Goal: Obtain resource: Download file/media

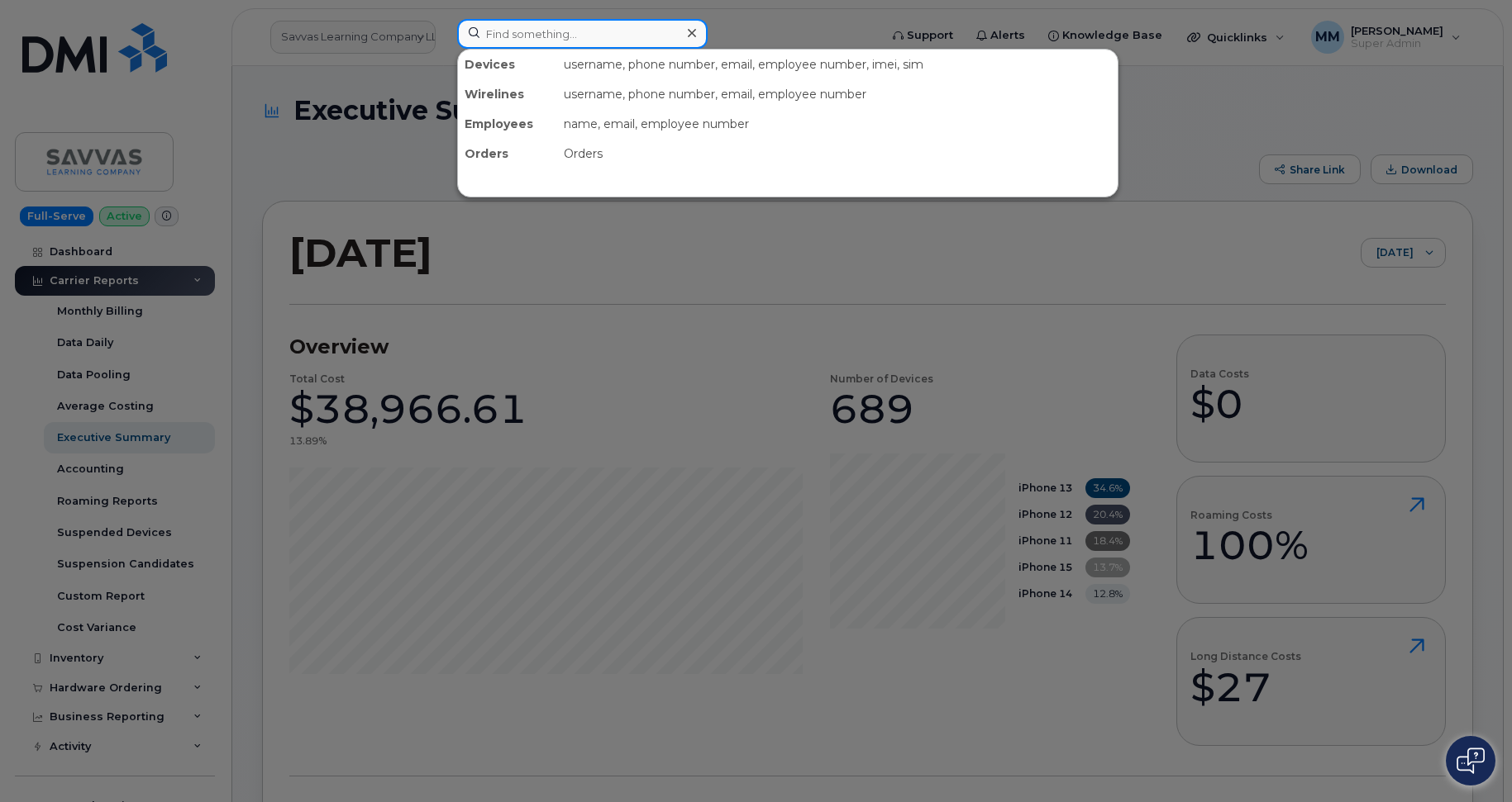
click at [514, 40] on input at bounding box center [582, 34] width 251 height 29
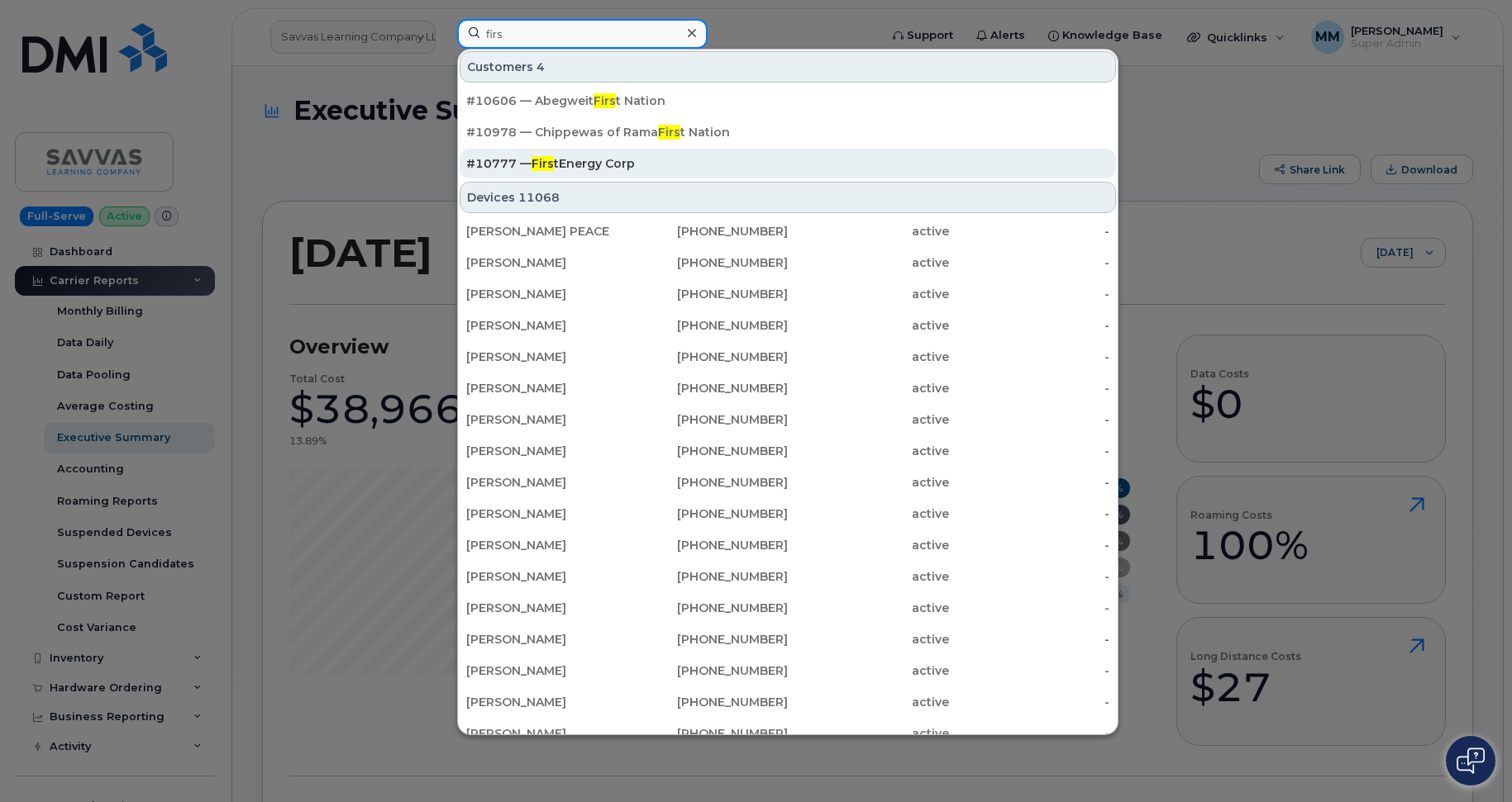
type input "firs"
click at [608, 163] on div "#10777 — Firs tEnergy Corp" at bounding box center [788, 164] width 643 height 17
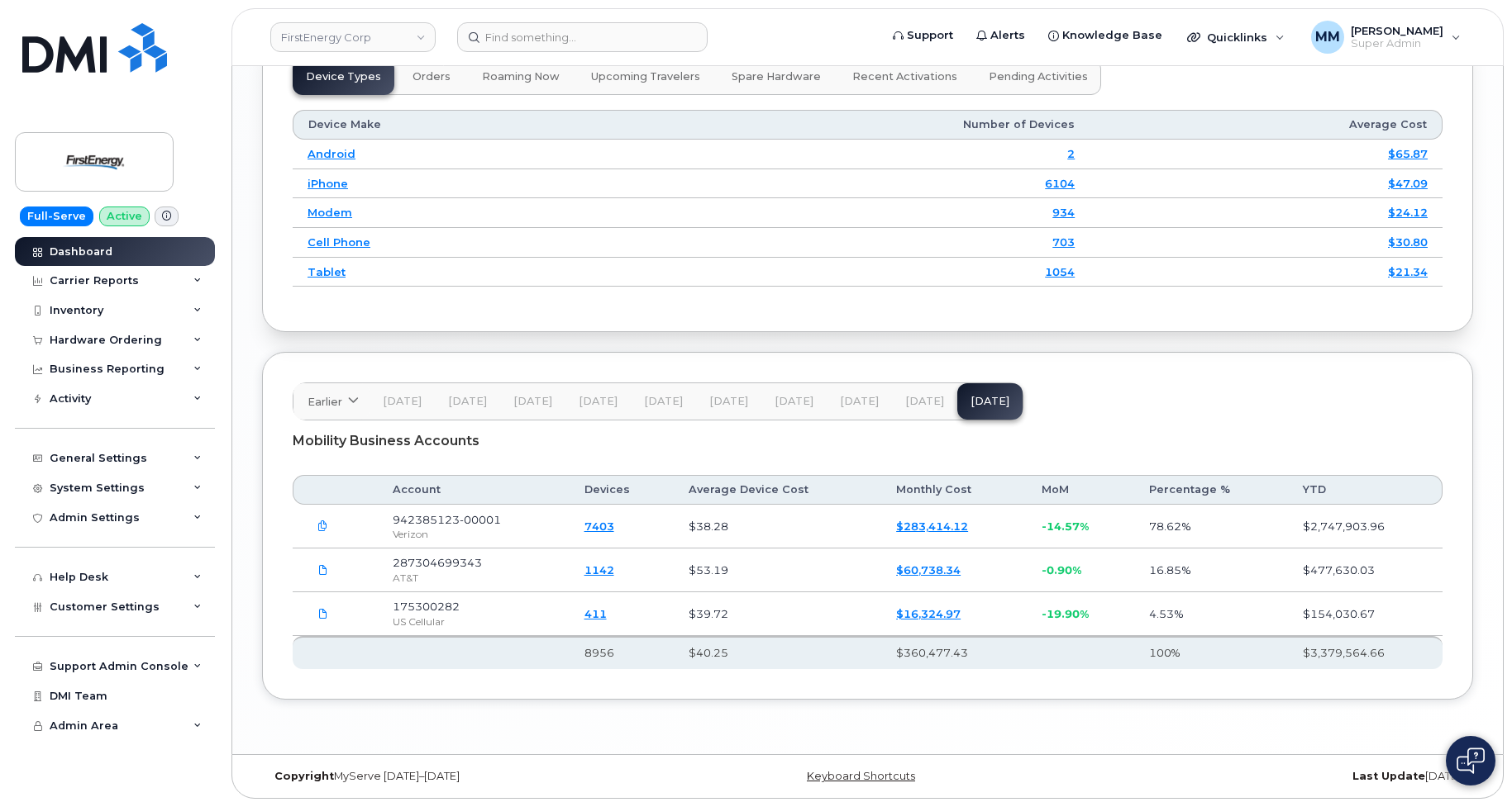
scroll to position [1987, 0]
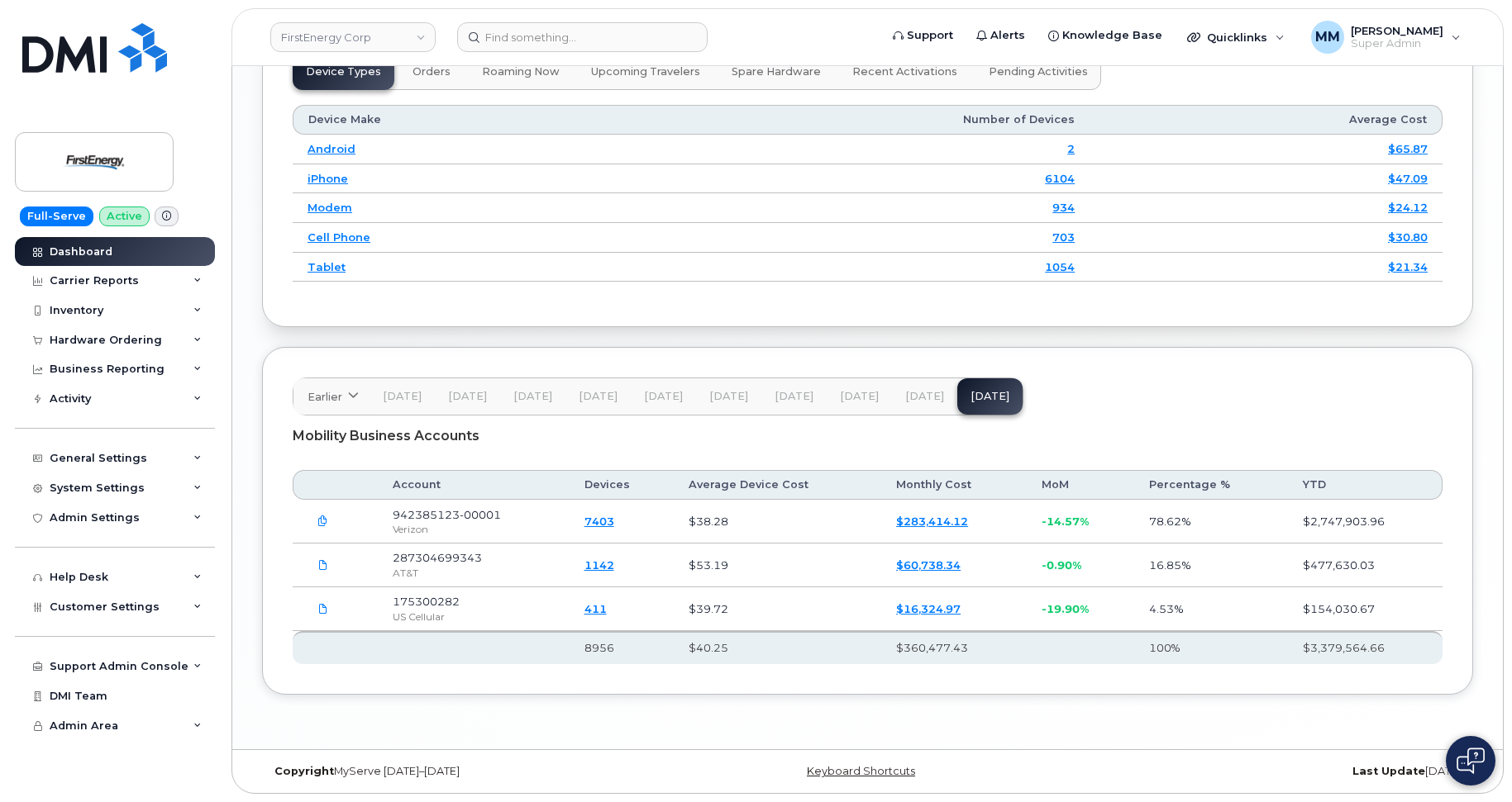
click at [921, 411] on button "[DATE]" at bounding box center [924, 397] width 65 height 37
click at [965, 410] on button "[DATE]" at bounding box center [989, 397] width 65 height 37
click at [106, 282] on div "Carrier Reports" at bounding box center [94, 281] width 89 height 13
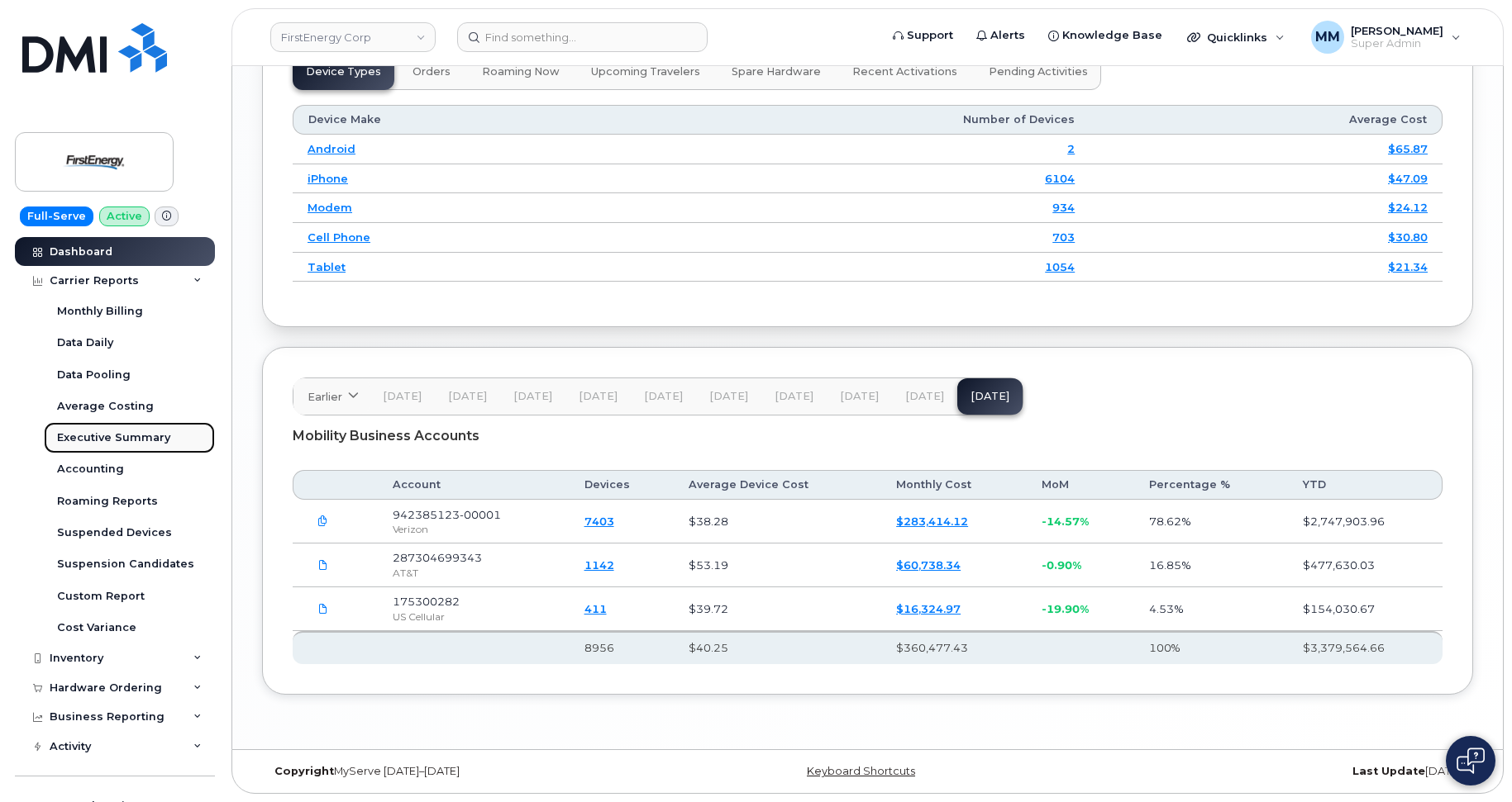
click at [128, 440] on div "Executive Summary" at bounding box center [113, 438] width 113 height 15
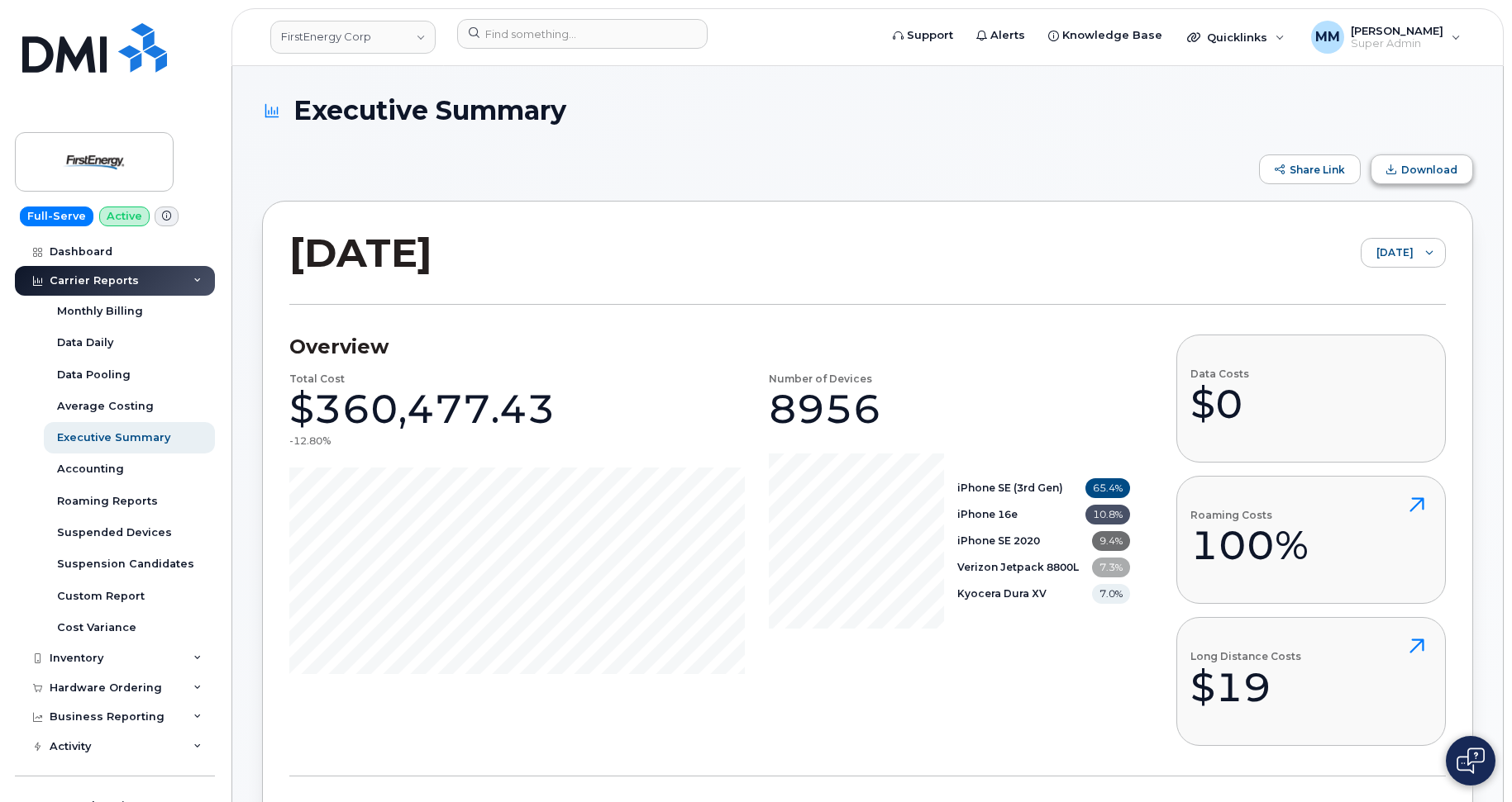
click at [1448, 168] on span "Download" at bounding box center [1428, 169] width 56 height 12
click at [86, 250] on div "Dashboard" at bounding box center [81, 252] width 63 height 13
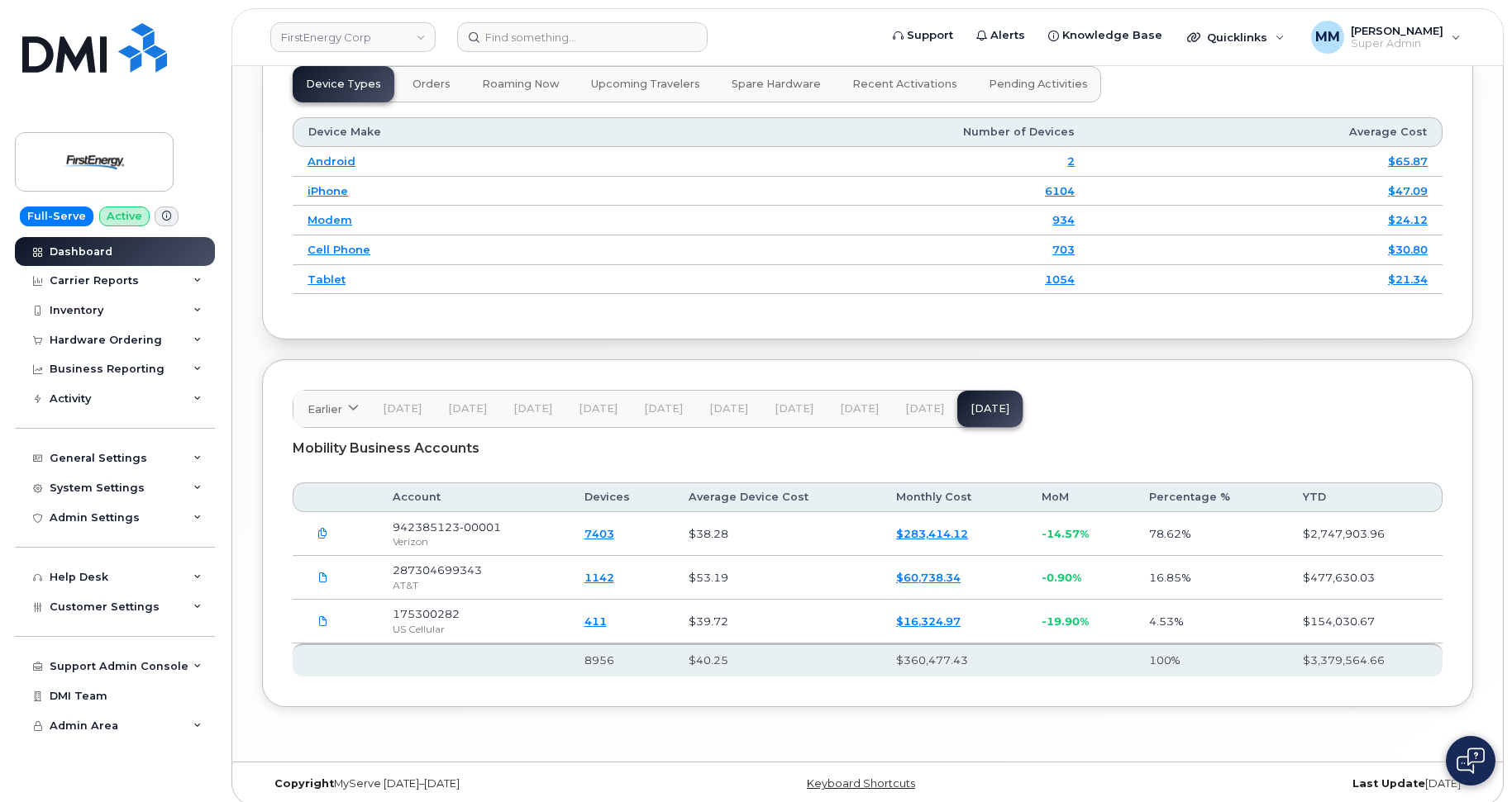
scroll to position [1987, 0]
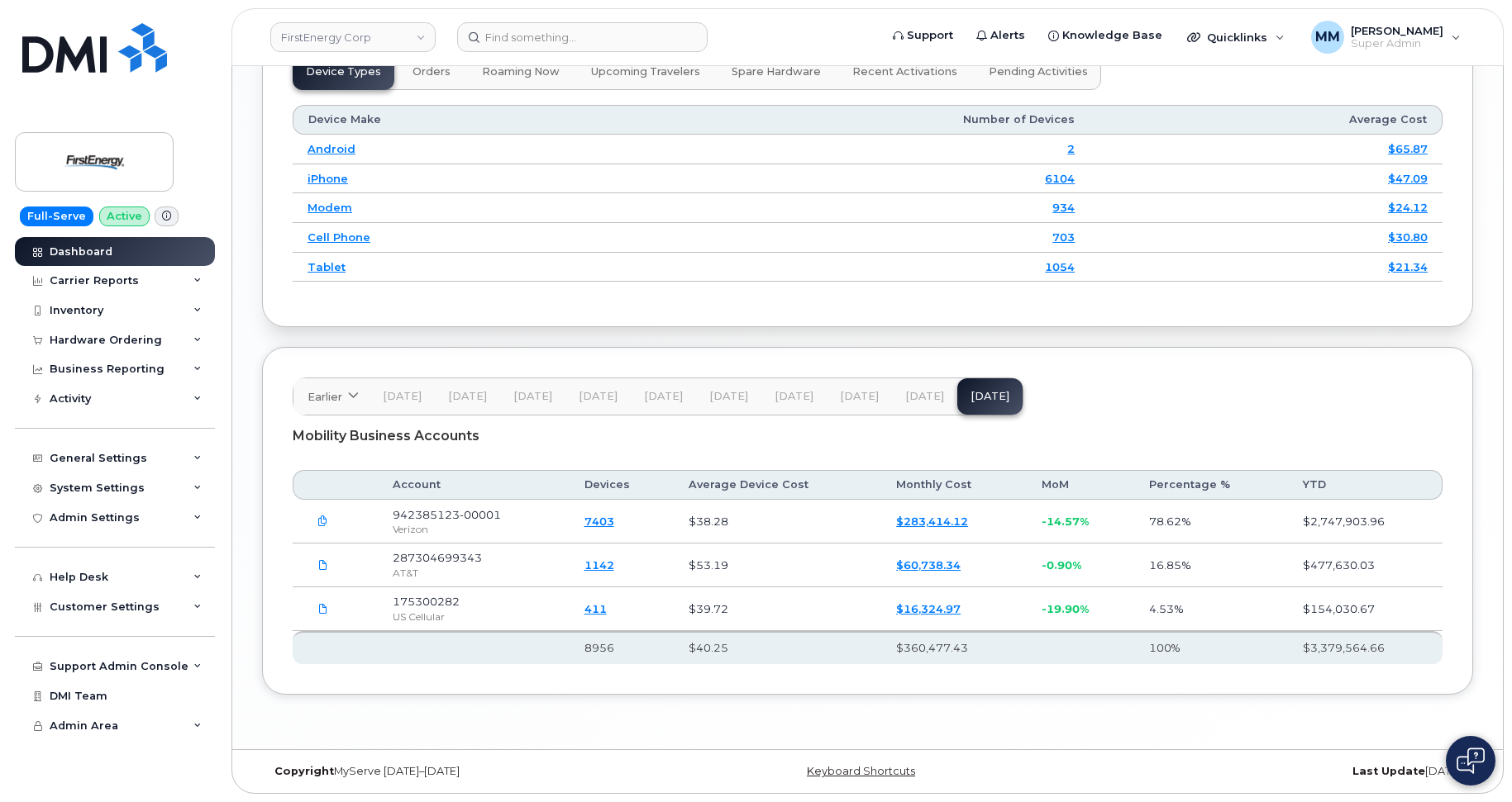
drag, startPoint x: 915, startPoint y: 401, endPoint x: 906, endPoint y: 431, distance: 31.3
click at [915, 404] on button "[DATE]" at bounding box center [924, 397] width 65 height 37
click at [845, 398] on span "[DATE]" at bounding box center [859, 397] width 39 height 13
click at [998, 392] on button "[DATE]" at bounding box center [989, 397] width 65 height 37
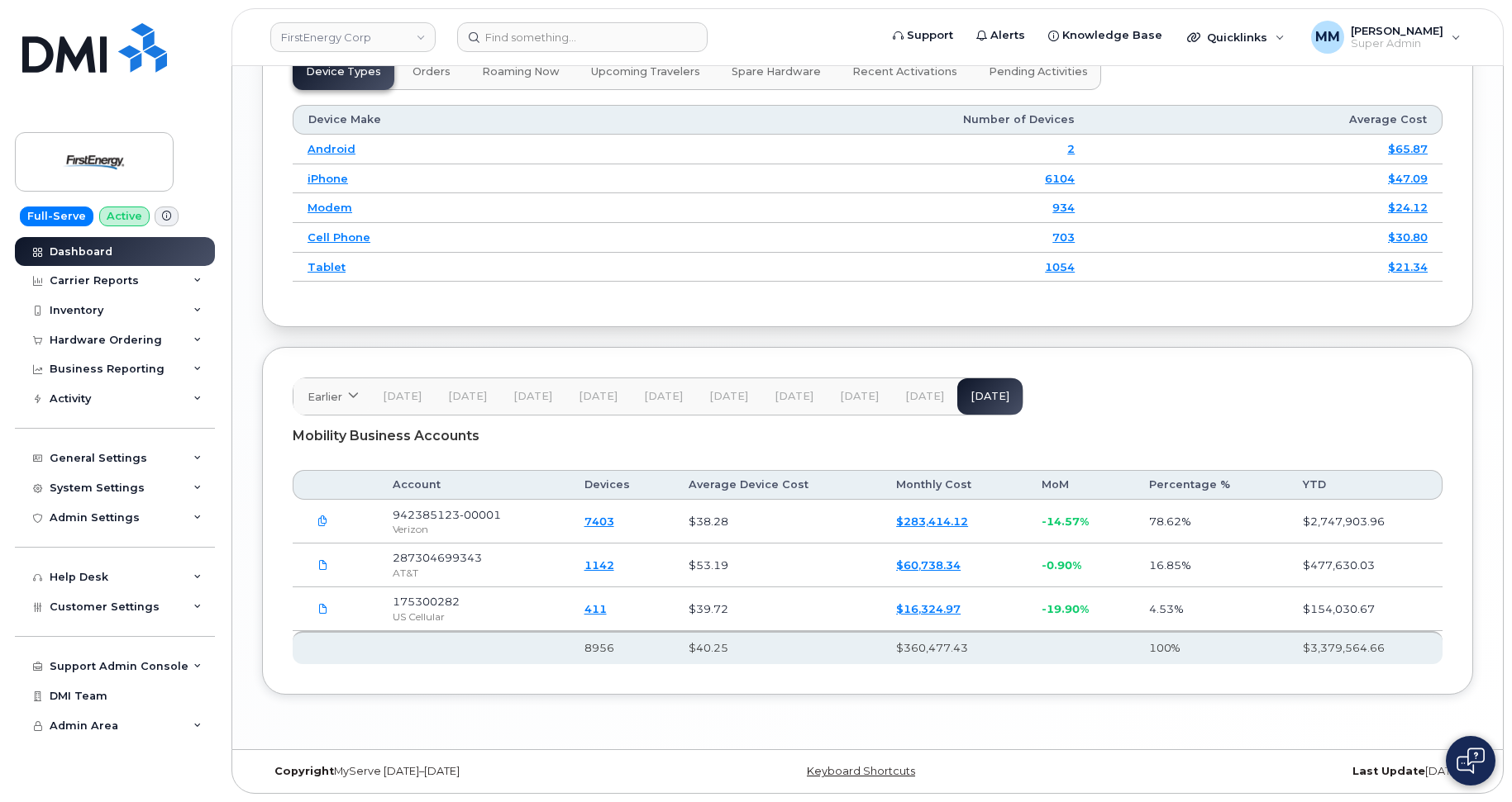
scroll to position [1976, 0]
